Goal: Communication & Community: Participate in discussion

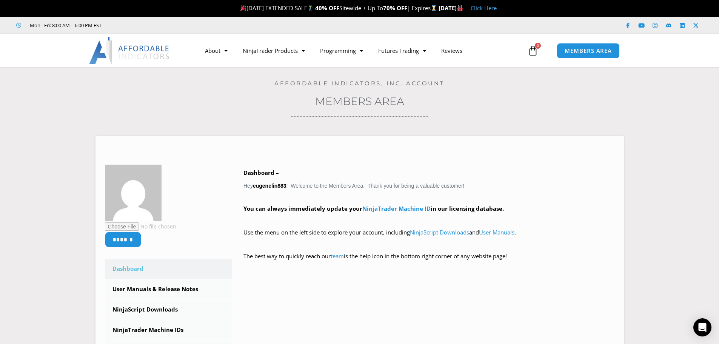
click at [588, 42] on div "MEMBERS AREA" at bounding box center [607, 50] width 108 height 23
click at [588, 48] on span "MEMBERS AREA" at bounding box center [589, 51] width 52 height 6
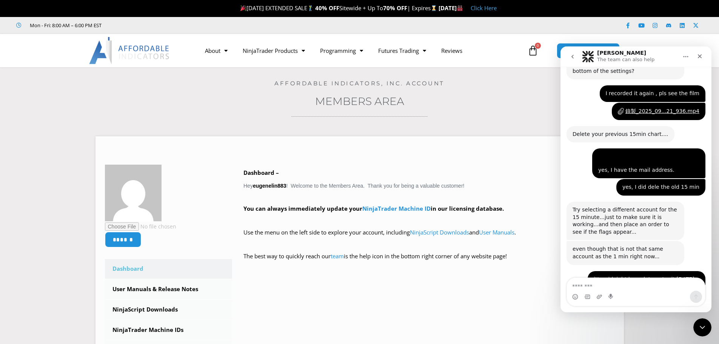
scroll to position [1817, 0]
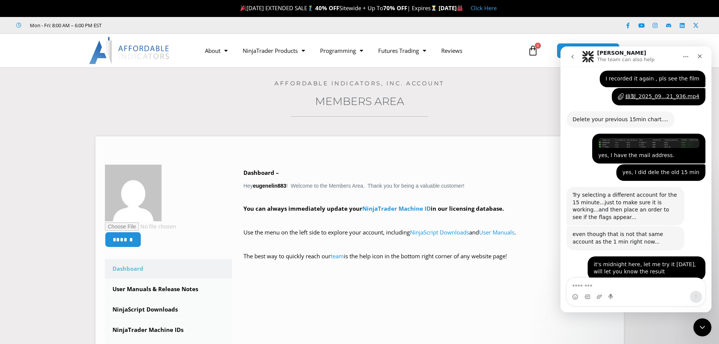
click at [614, 287] on textarea "Message…" at bounding box center [636, 284] width 138 height 13
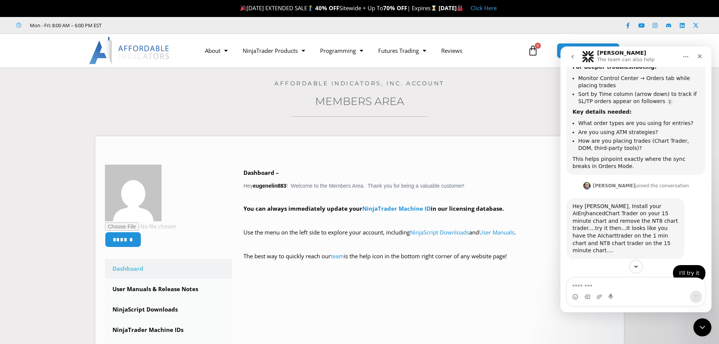
scroll to position [1138, 0]
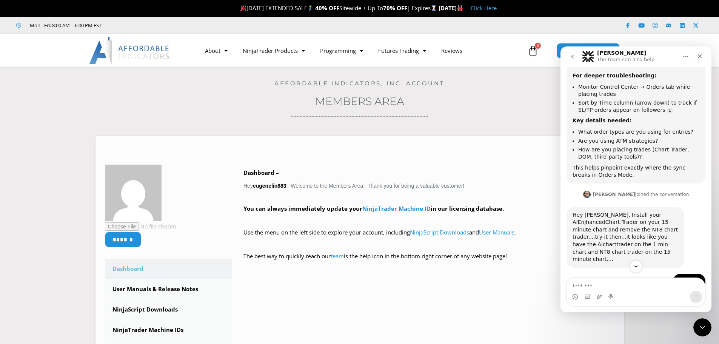
click at [615, 287] on textarea "Message…" at bounding box center [636, 284] width 138 height 13
type textarea "*"
click at [605, 287] on textarea "Message…" at bounding box center [636, 284] width 138 height 13
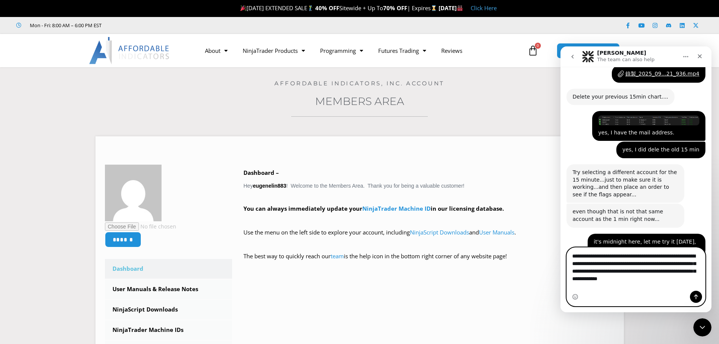
scroll to position [1848, 0]
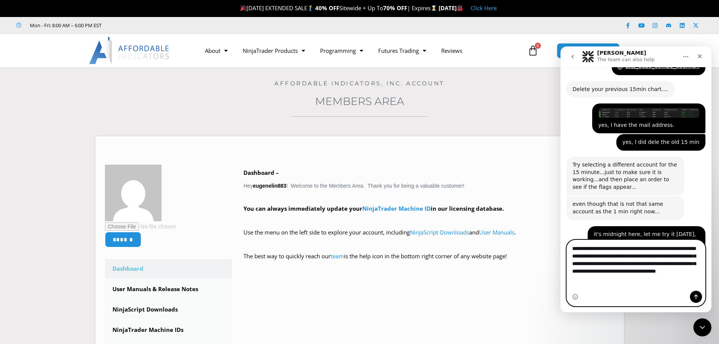
type textarea "**********"
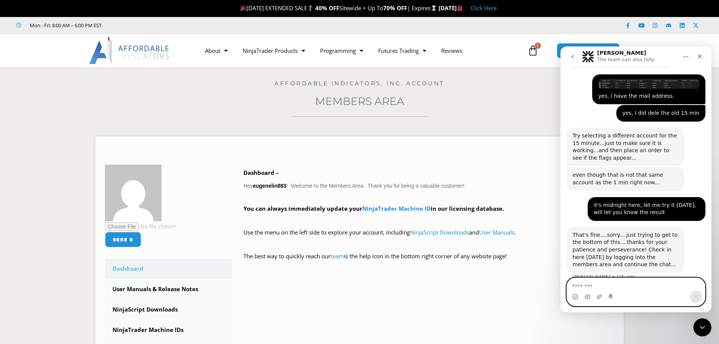
scroll to position [1877, 0]
